Goal: Task Accomplishment & Management: Use online tool/utility

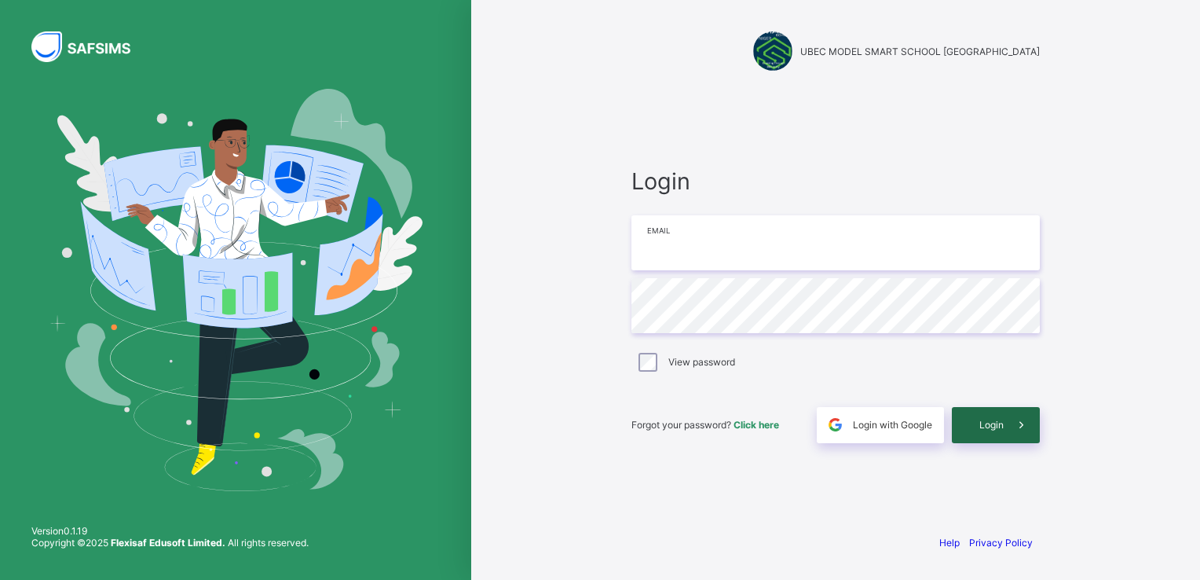
type input "**********"
click at [991, 419] on span "Login" at bounding box center [991, 425] width 24 height 12
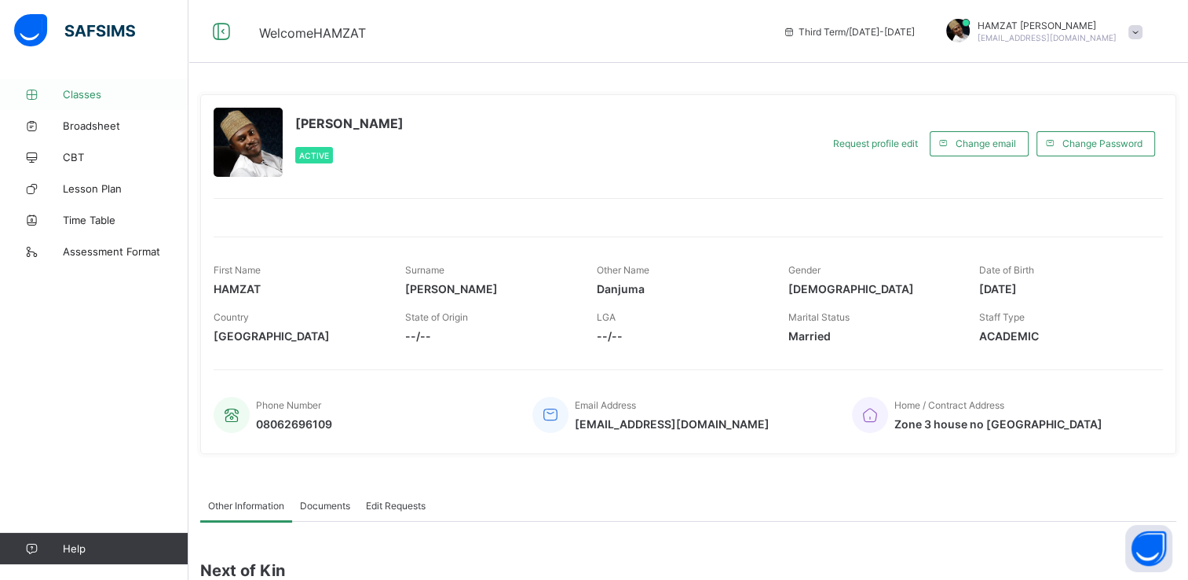
click at [88, 91] on span "Classes" at bounding box center [126, 94] width 126 height 13
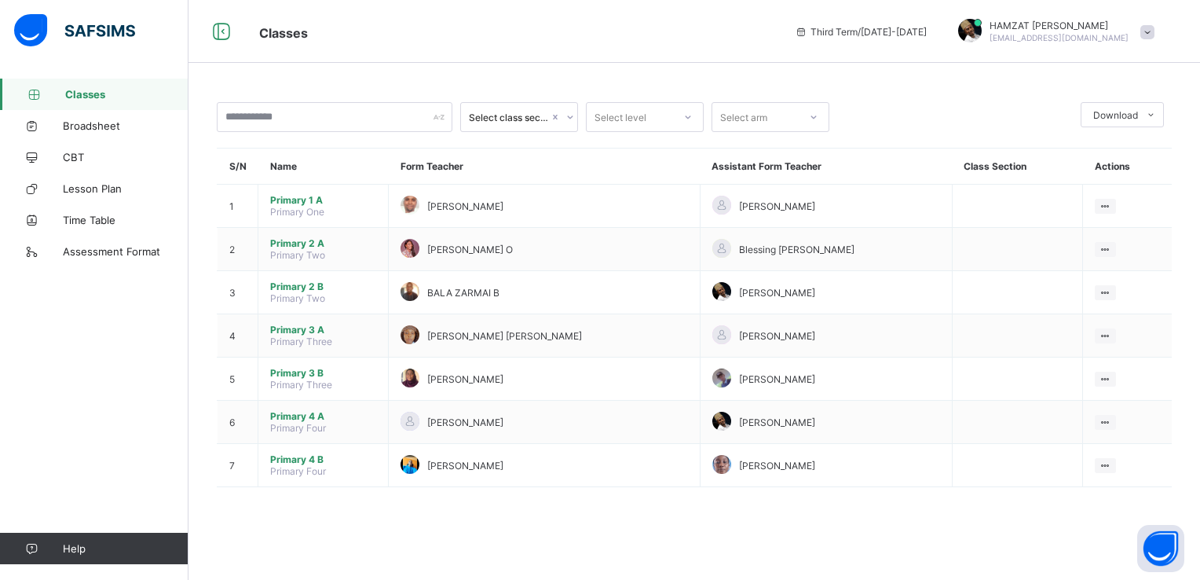
click at [1148, 35] on span at bounding box center [1147, 32] width 14 height 14
click at [1097, 152] on span "Logout" at bounding box center [1104, 155] width 104 height 18
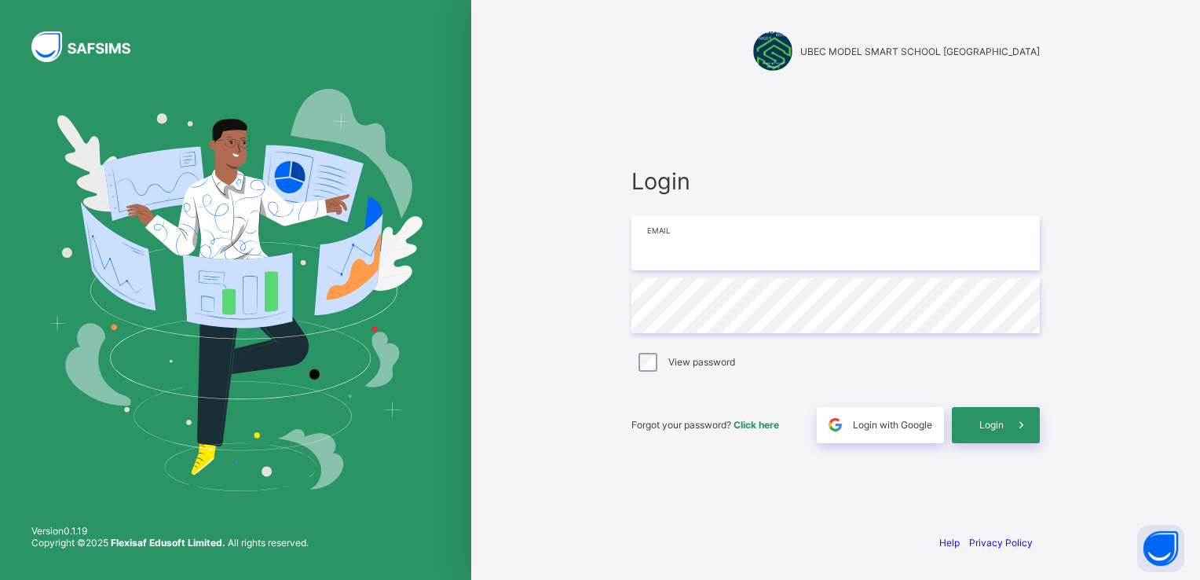
type input "**********"
click at [994, 426] on span "Login" at bounding box center [991, 425] width 24 height 12
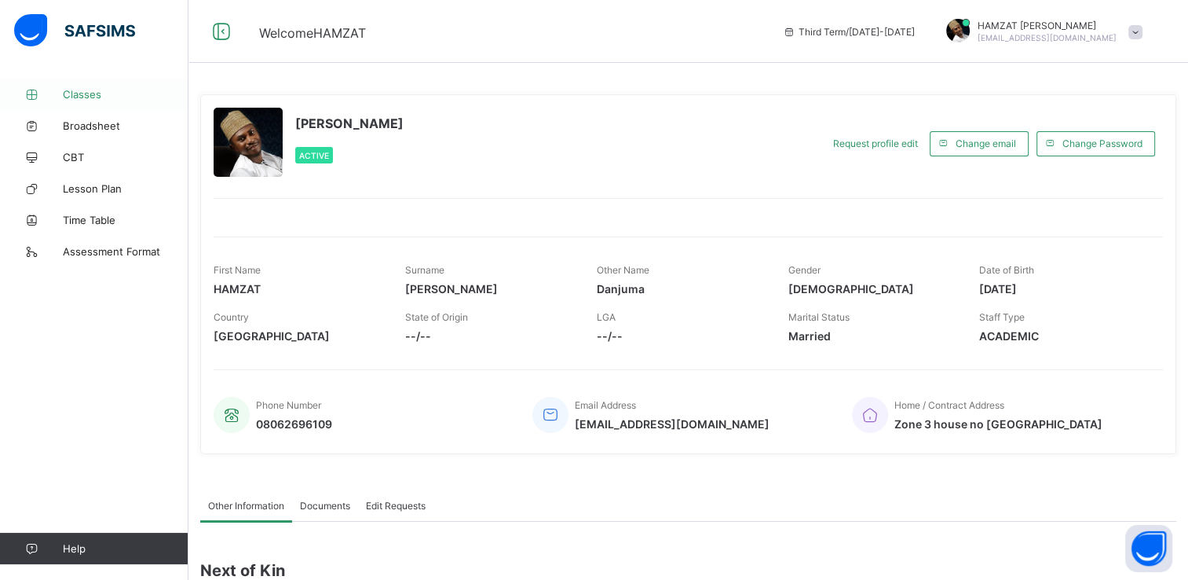
click at [84, 96] on span "Classes" at bounding box center [126, 94] width 126 height 13
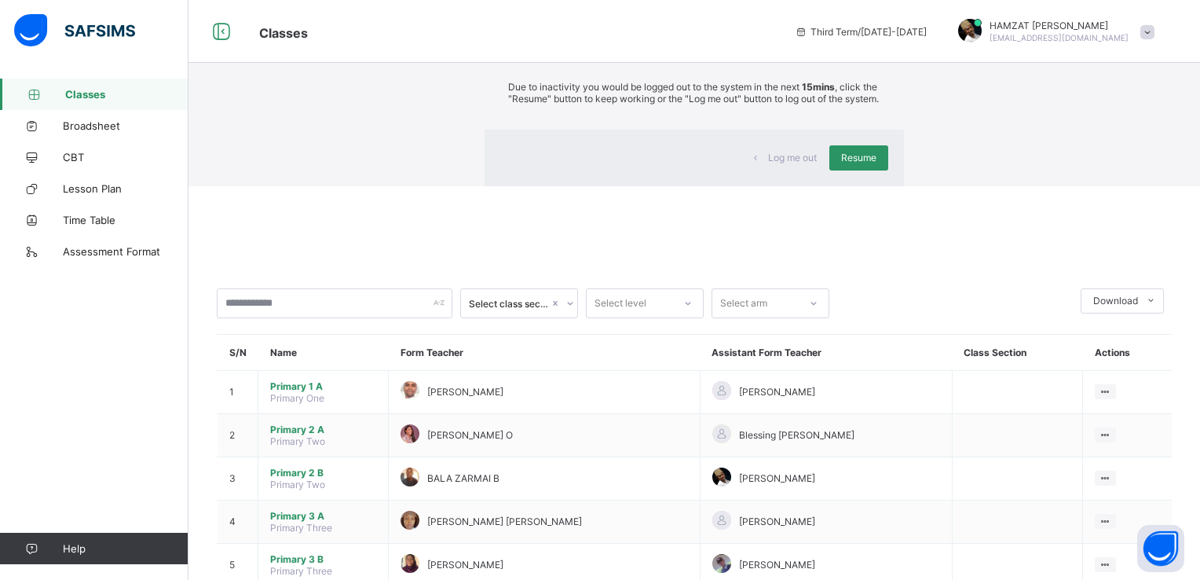
click at [0, 79] on link "Classes" at bounding box center [94, 94] width 188 height 31
click at [841, 163] on span "Resume" at bounding box center [858, 158] width 35 height 12
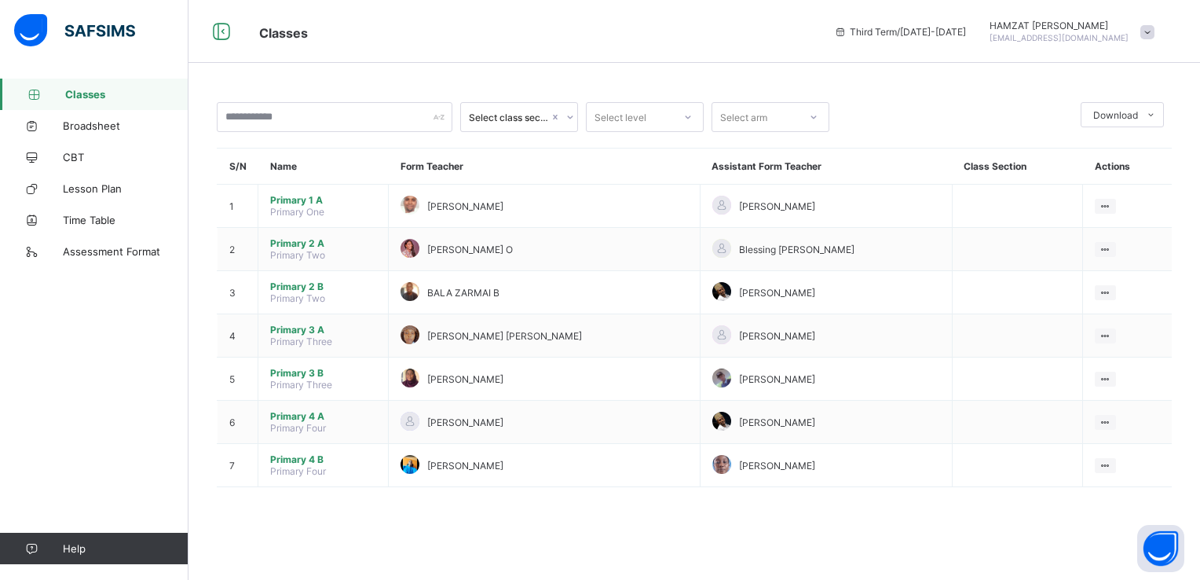
click at [440, 37] on span "Classes" at bounding box center [534, 31] width 551 height 20
click at [1147, 33] on span at bounding box center [1147, 32] width 14 height 14
click at [1100, 158] on span "Logout" at bounding box center [1104, 155] width 104 height 18
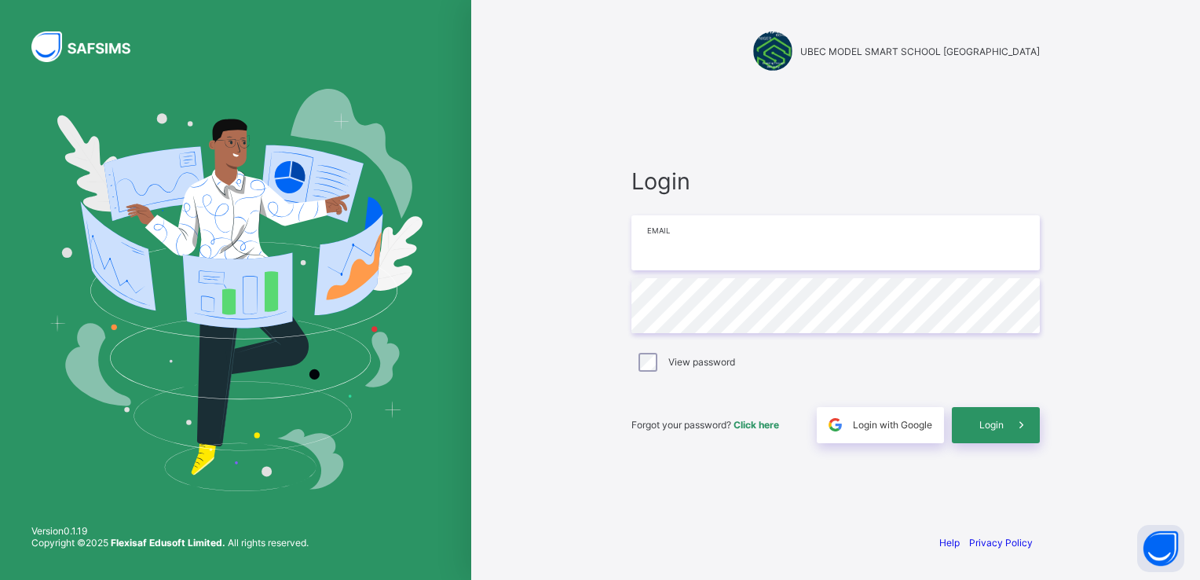
type input "**********"
click at [999, 426] on span "Login" at bounding box center [991, 425] width 24 height 12
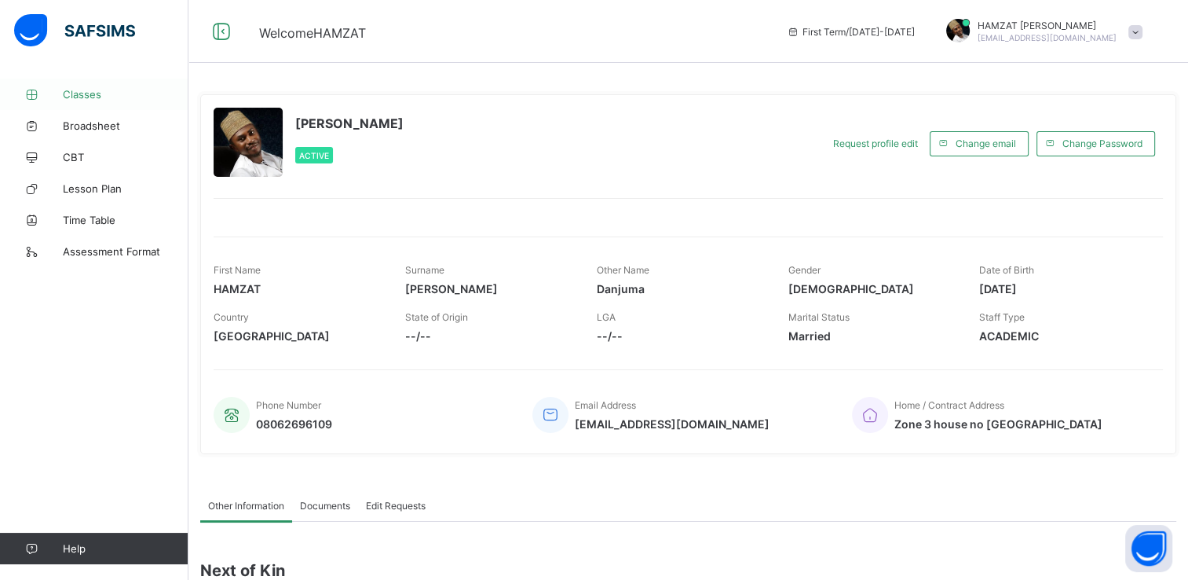
click at [92, 93] on span "Classes" at bounding box center [126, 94] width 126 height 13
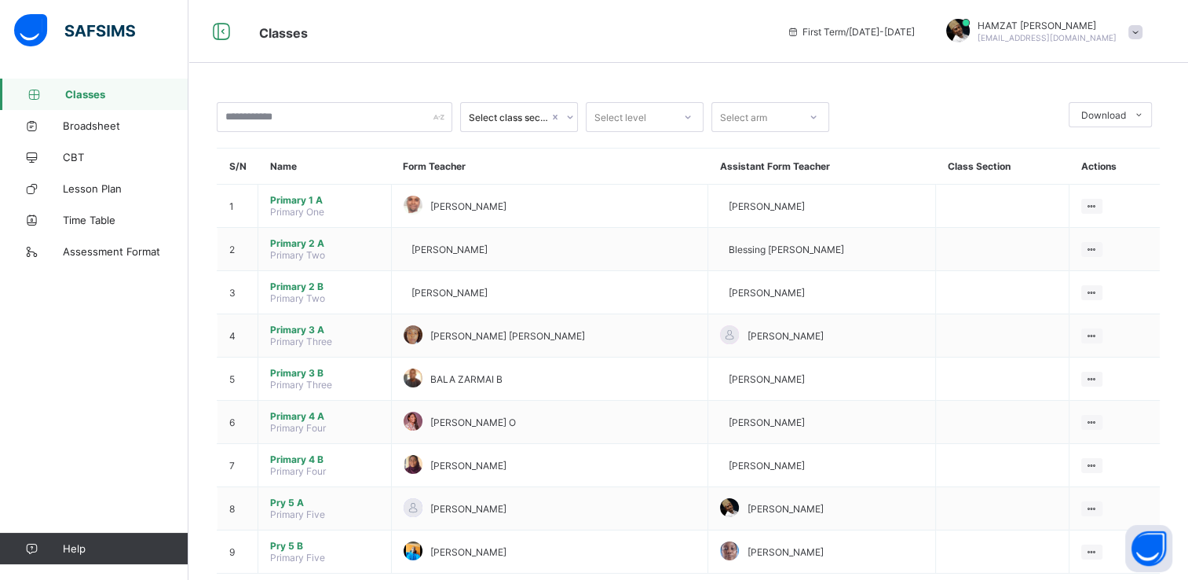
click at [1143, 30] on span at bounding box center [1136, 32] width 14 height 14
click at [1096, 154] on span "Logout" at bounding box center [1092, 155] width 104 height 18
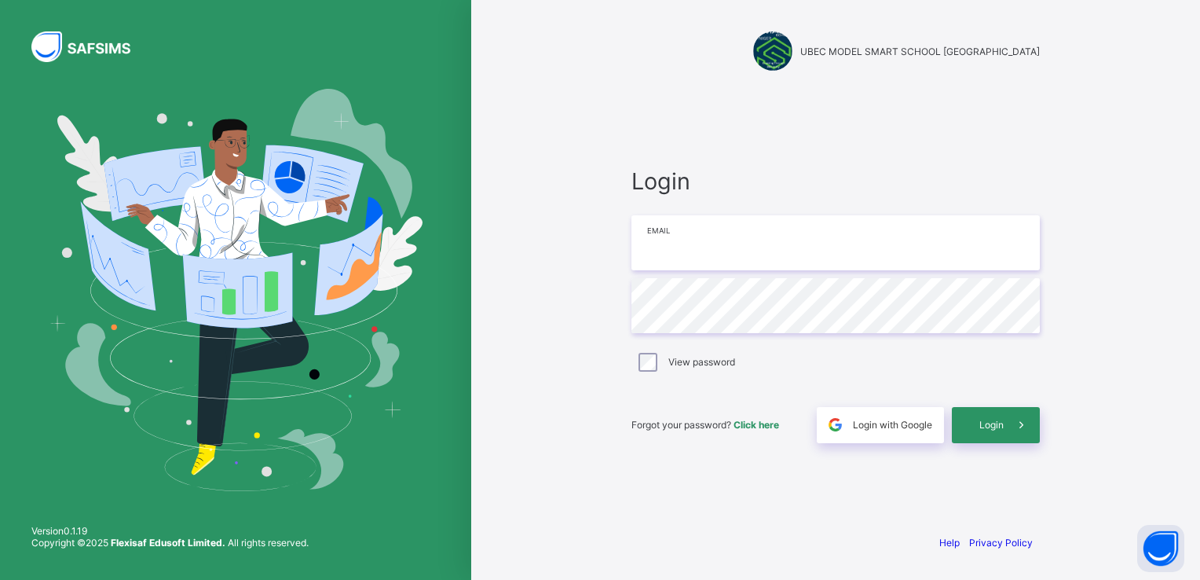
type input "**********"
click at [1004, 423] on span at bounding box center [1022, 425] width 36 height 36
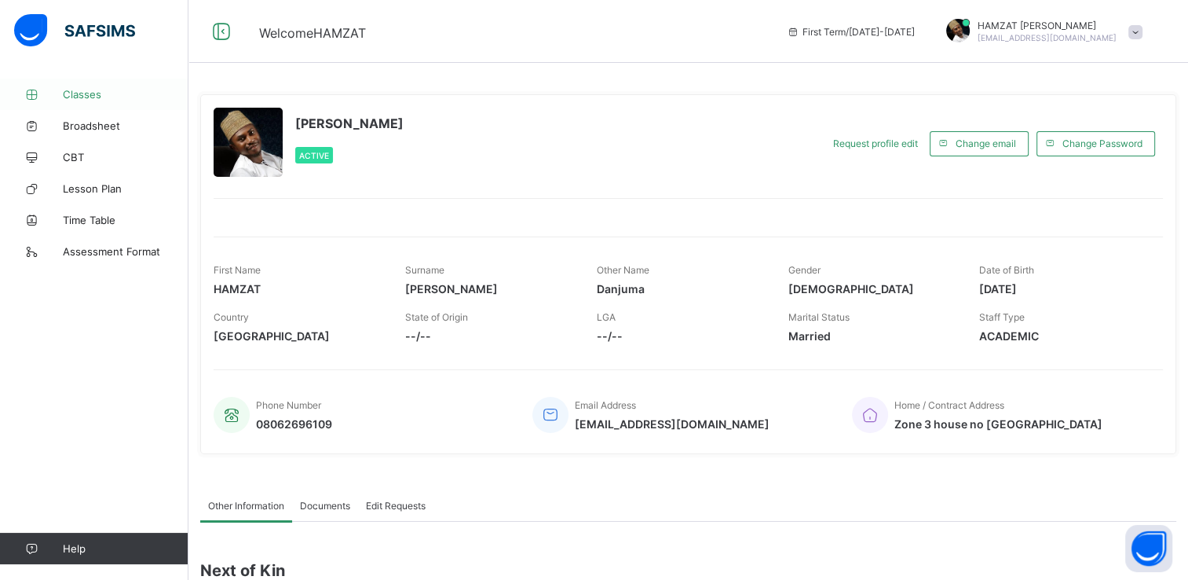
click at [83, 92] on span "Classes" at bounding box center [126, 94] width 126 height 13
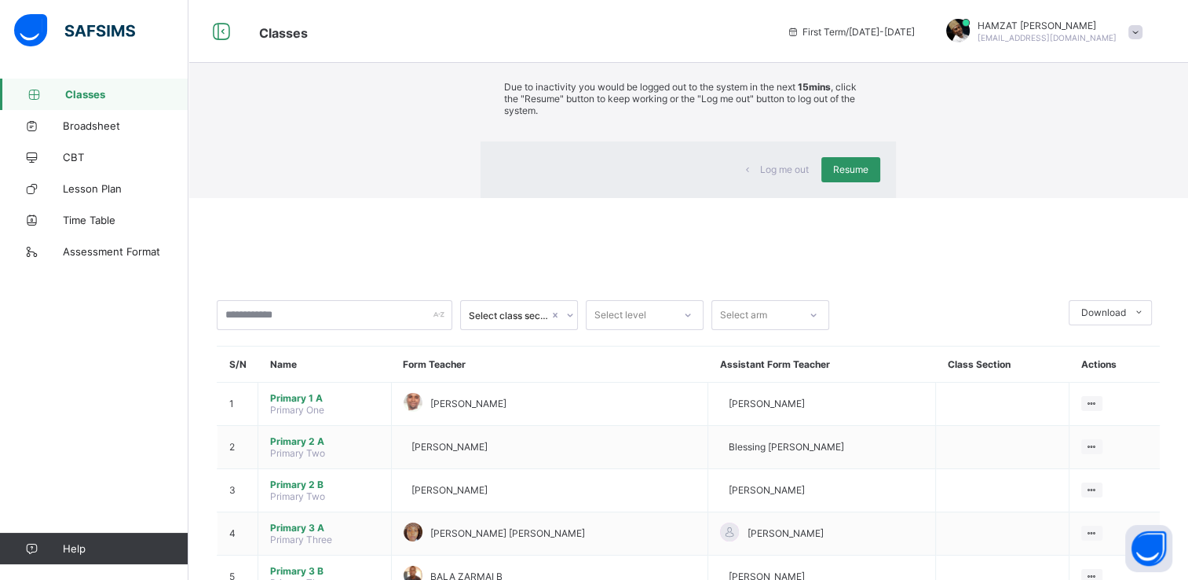
click at [0, 79] on link "Classes" at bounding box center [94, 94] width 188 height 31
click at [833, 175] on span "Resume" at bounding box center [850, 169] width 35 height 12
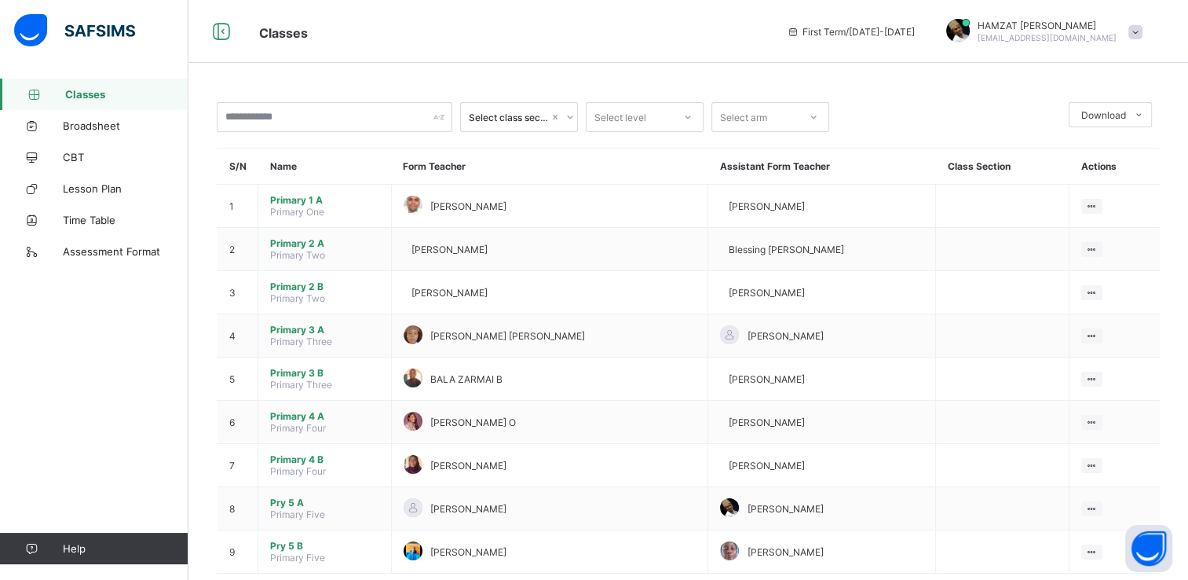
click at [1143, 32] on span at bounding box center [1136, 32] width 14 height 14
click at [1097, 152] on span "Logout" at bounding box center [1092, 155] width 104 height 18
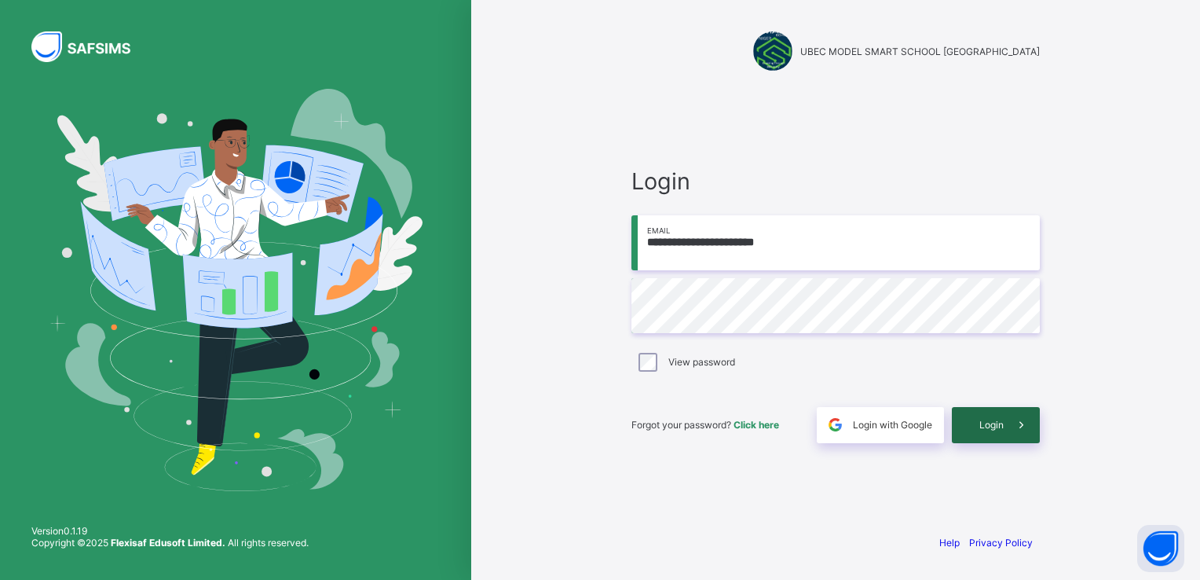
click at [994, 426] on span "Login" at bounding box center [991, 425] width 24 height 12
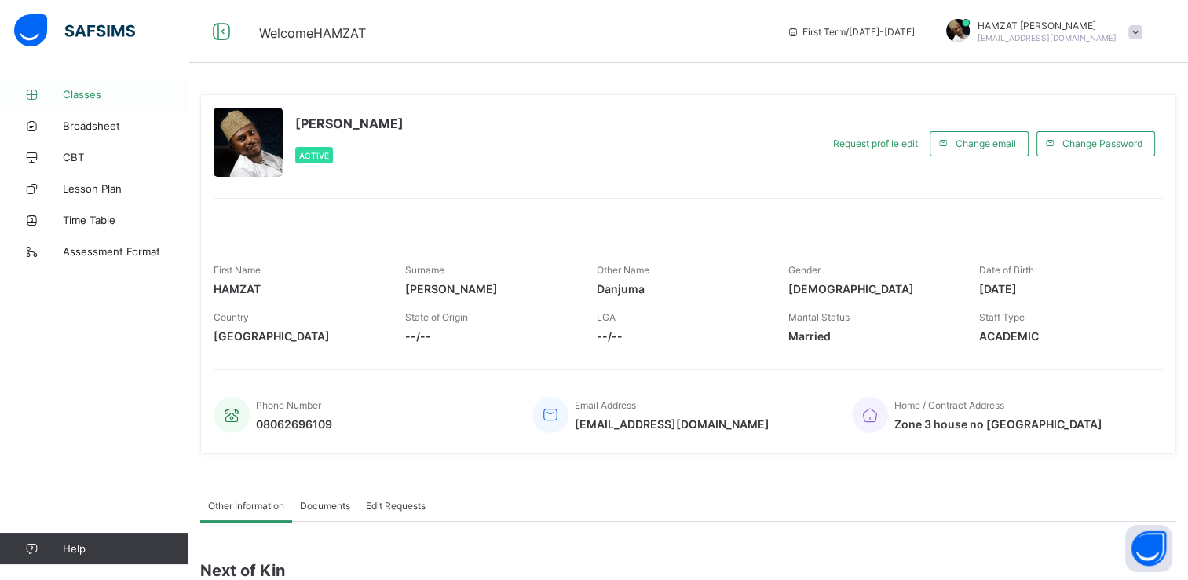
click at [93, 95] on span "Classes" at bounding box center [126, 94] width 126 height 13
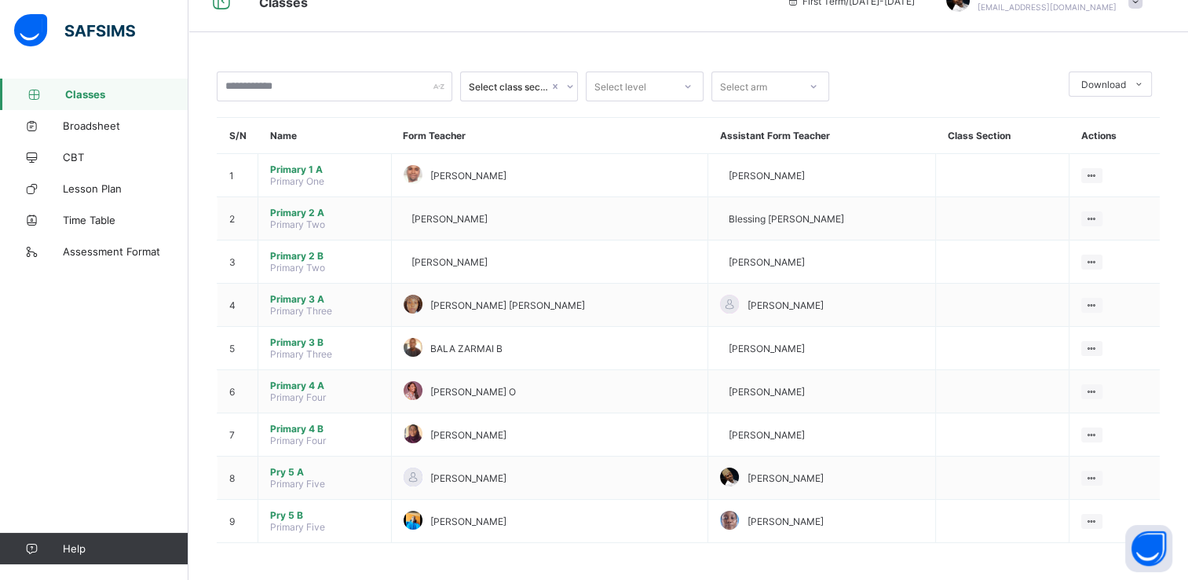
scroll to position [34, 0]
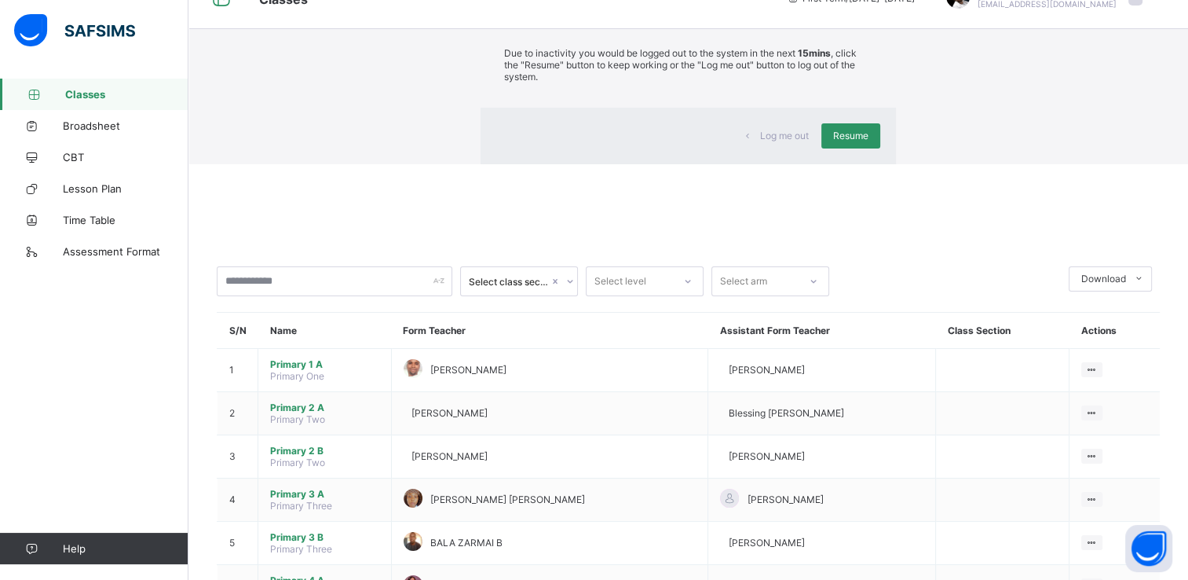
click at [0, 79] on link "Classes" at bounding box center [94, 94] width 188 height 31
click at [833, 141] on span "Resume" at bounding box center [850, 136] width 35 height 12
